Goal: Transaction & Acquisition: Obtain resource

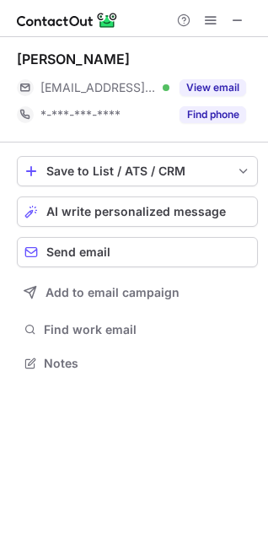
scroll to position [352, 268]
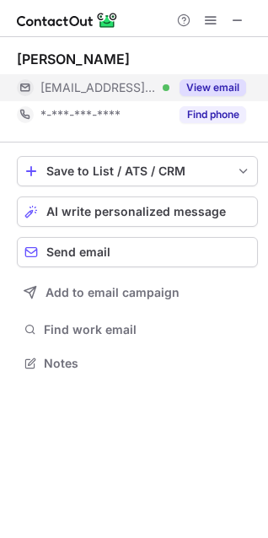
click at [232, 92] on button "View email" at bounding box center [213, 87] width 67 height 17
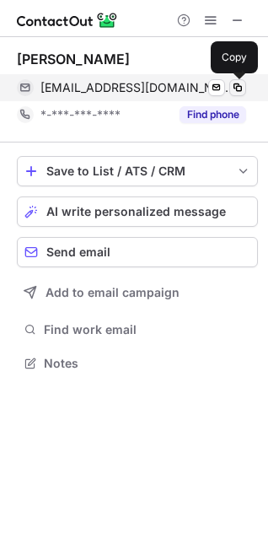
click at [235, 91] on span at bounding box center [237, 87] width 13 height 13
click at [235, 86] on span at bounding box center [237, 87] width 13 height 13
click at [234, 87] on span at bounding box center [237, 87] width 13 height 13
click at [238, 89] on span at bounding box center [237, 87] width 13 height 13
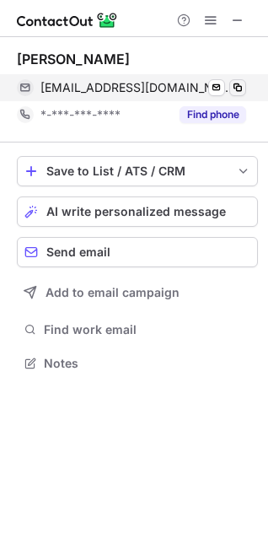
click at [236, 89] on span at bounding box center [237, 87] width 13 height 13
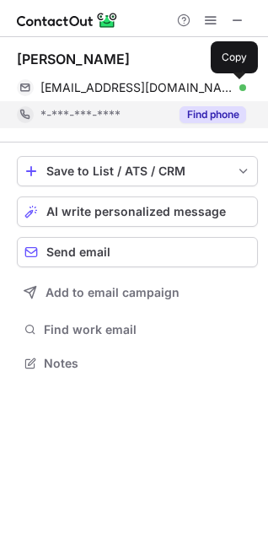
click at [214, 116] on button "Find phone" at bounding box center [213, 114] width 67 height 17
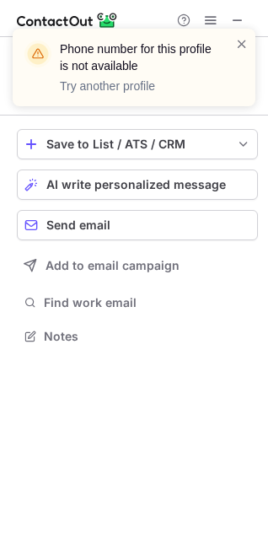
scroll to position [325, 268]
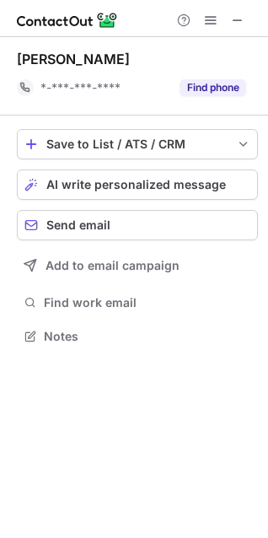
scroll to position [325, 268]
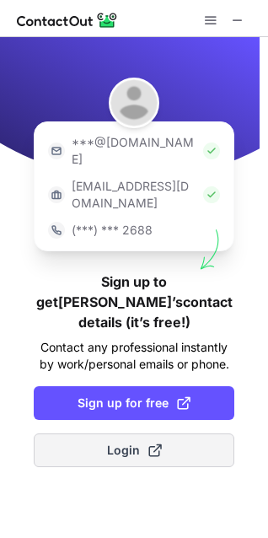
click at [116, 442] on span "Login" at bounding box center [134, 450] width 55 height 17
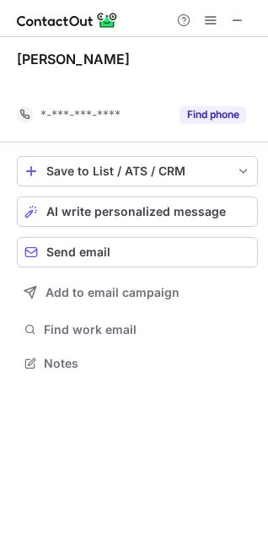
scroll to position [325, 268]
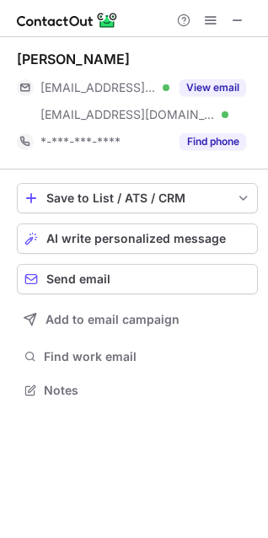
scroll to position [378, 268]
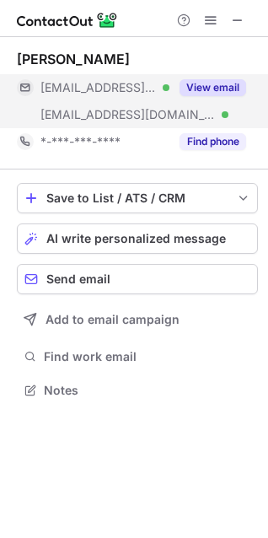
click at [202, 84] on button "View email" at bounding box center [213, 87] width 67 height 17
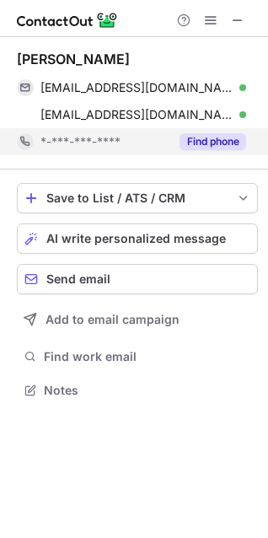
click at [221, 139] on button "Find phone" at bounding box center [213, 141] width 67 height 17
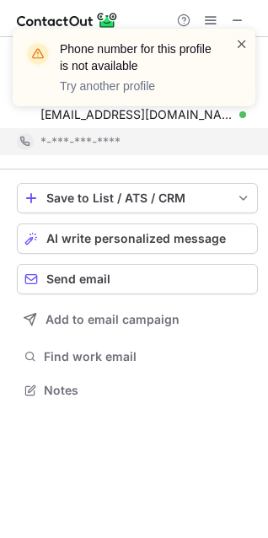
click at [239, 40] on span at bounding box center [241, 43] width 13 height 17
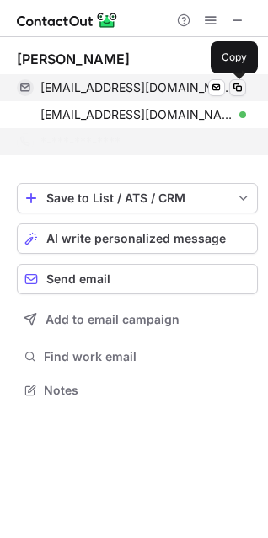
click at [235, 85] on span at bounding box center [237, 87] width 13 height 13
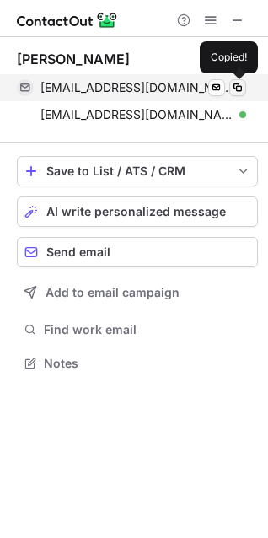
scroll to position [8, 8]
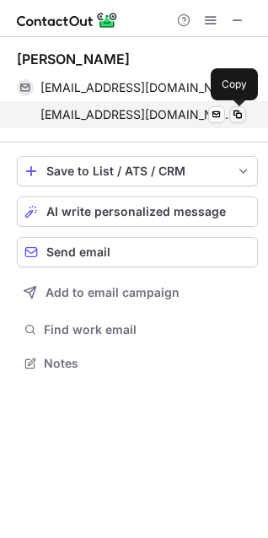
click at [236, 121] on button at bounding box center [237, 114] width 17 height 17
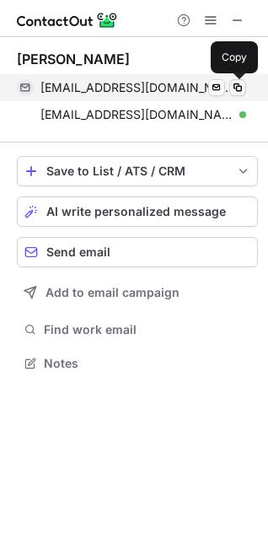
click at [233, 84] on span at bounding box center [237, 87] width 13 height 13
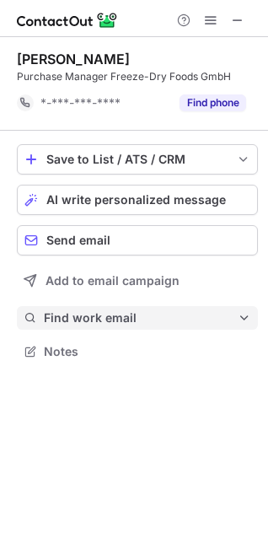
scroll to position [8, 8]
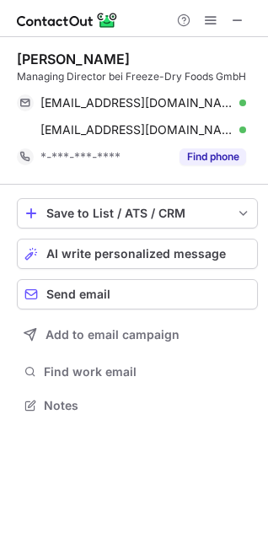
scroll to position [394, 268]
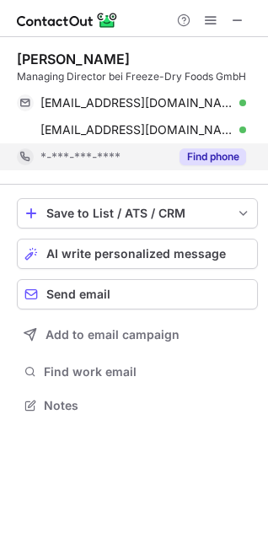
drag, startPoint x: 208, startPoint y: 156, endPoint x: 196, endPoint y: 163, distance: 13.6
click at [208, 156] on button "Find phone" at bounding box center [213, 156] width 67 height 17
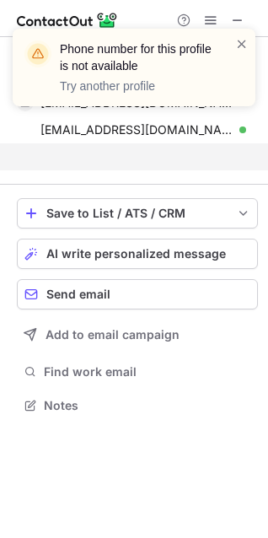
scroll to position [366, 268]
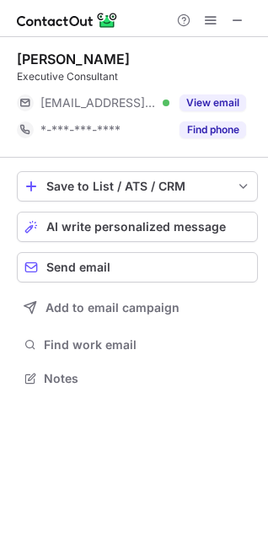
scroll to position [8, 8]
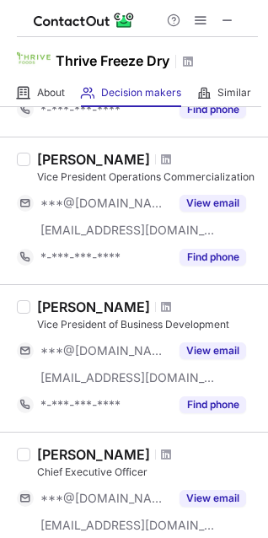
scroll to position [169, 0]
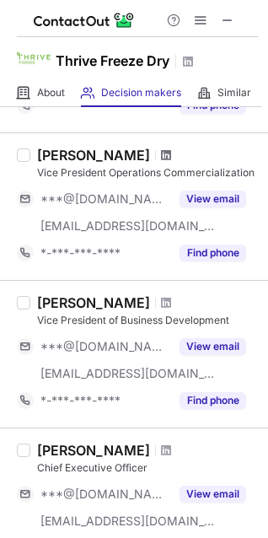
click at [171, 159] on span at bounding box center [166, 154] width 10 height 13
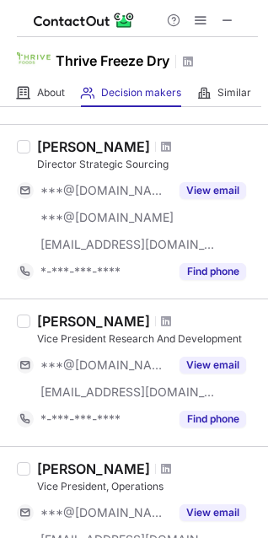
scroll to position [759, 0]
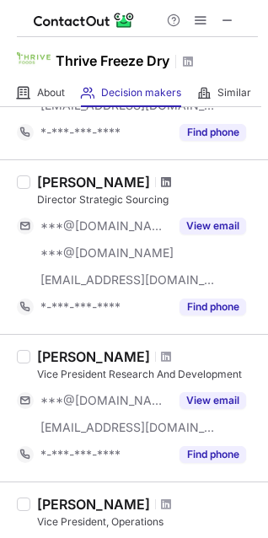
click at [161, 178] on span at bounding box center [166, 181] width 10 height 13
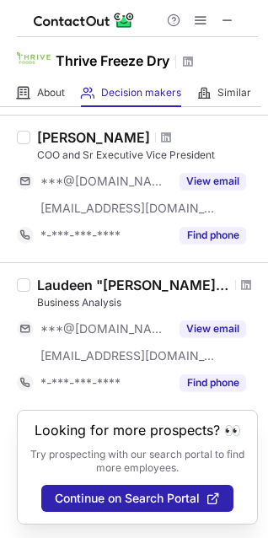
scroll to position [1287, 0]
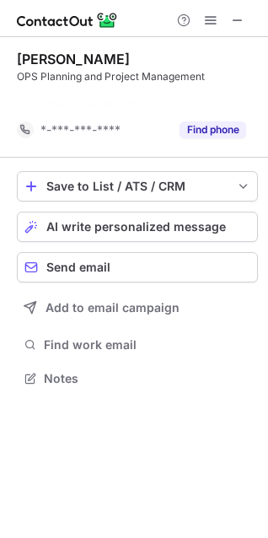
scroll to position [8, 8]
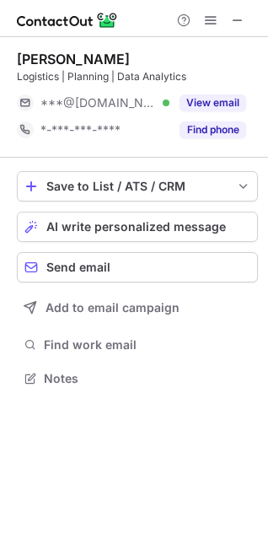
scroll to position [366, 268]
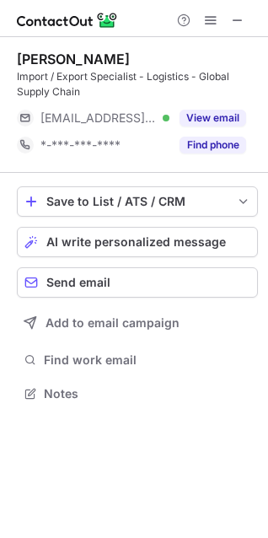
scroll to position [381, 268]
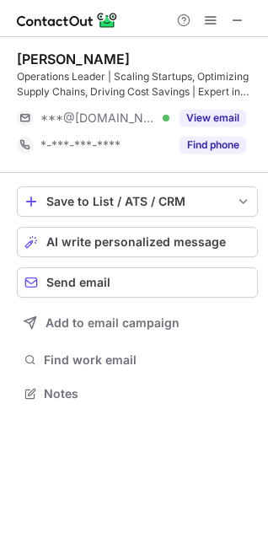
scroll to position [381, 268]
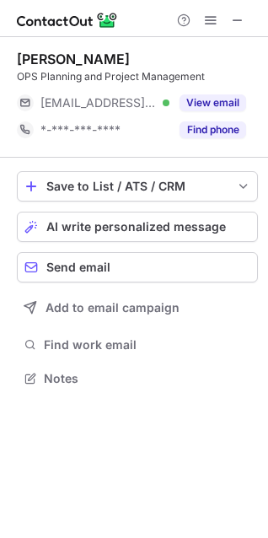
scroll to position [8, 8]
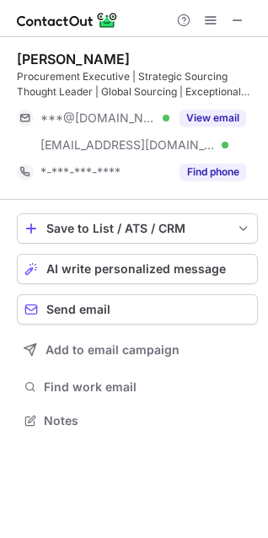
scroll to position [408, 268]
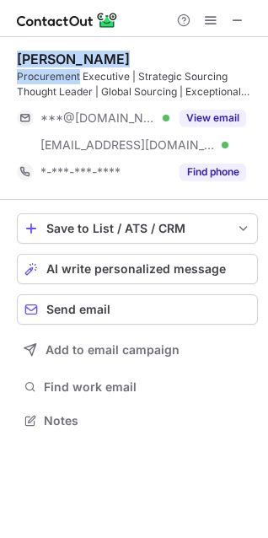
drag, startPoint x: 12, startPoint y: 57, endPoint x: 78, endPoint y: 74, distance: 68.7
click at [78, 74] on div "[PERSON_NAME] Procurement Executive | Strategic Sourcing Thought Leader | Globa…" at bounding box center [134, 241] width 268 height 409
copy div "[PERSON_NAME] Procurement"
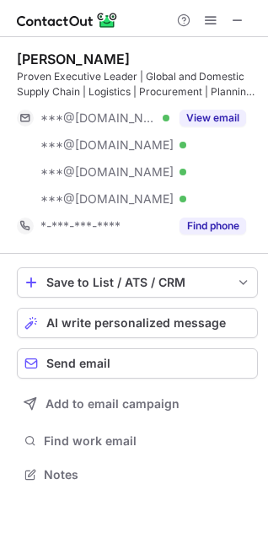
scroll to position [462, 268]
